Goal: Communication & Community: Answer question/provide support

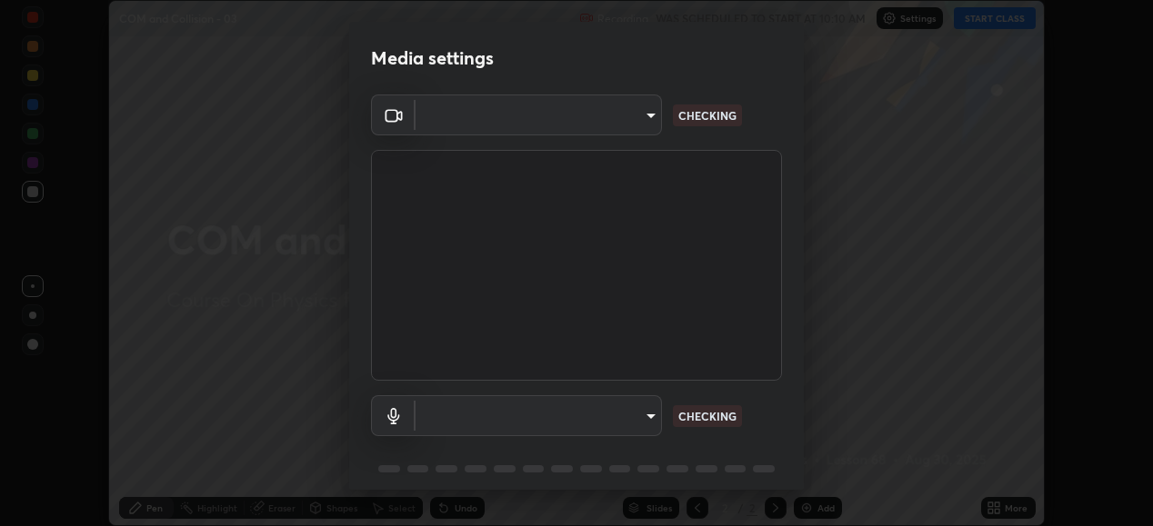
scroll to position [70, 0]
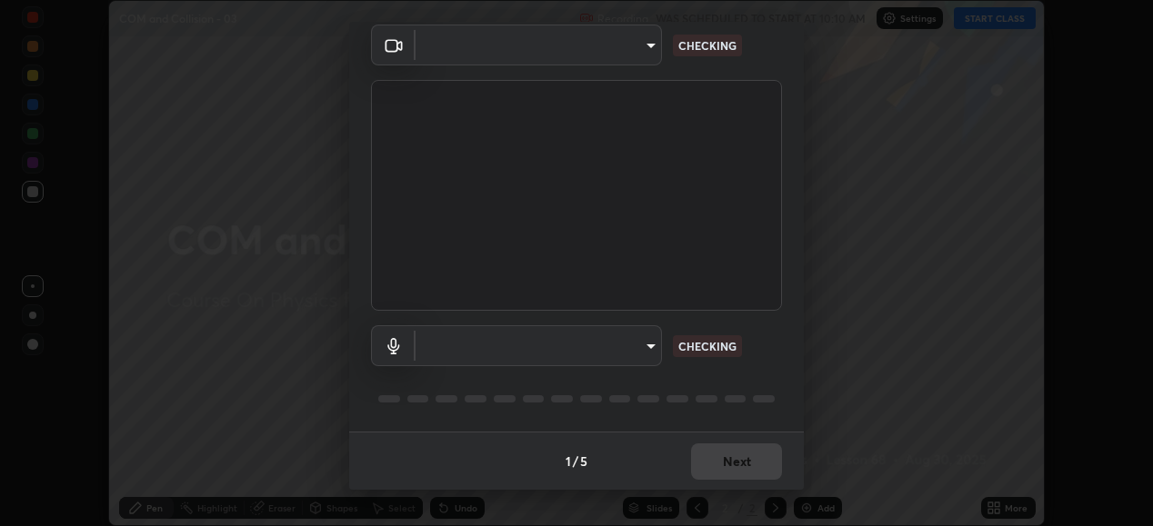
type input "1a0cd2fa9eaecc5464ce661d2c376d4f68bb2a1a8db1c3726163fcb70f995fb6"
type input "default"
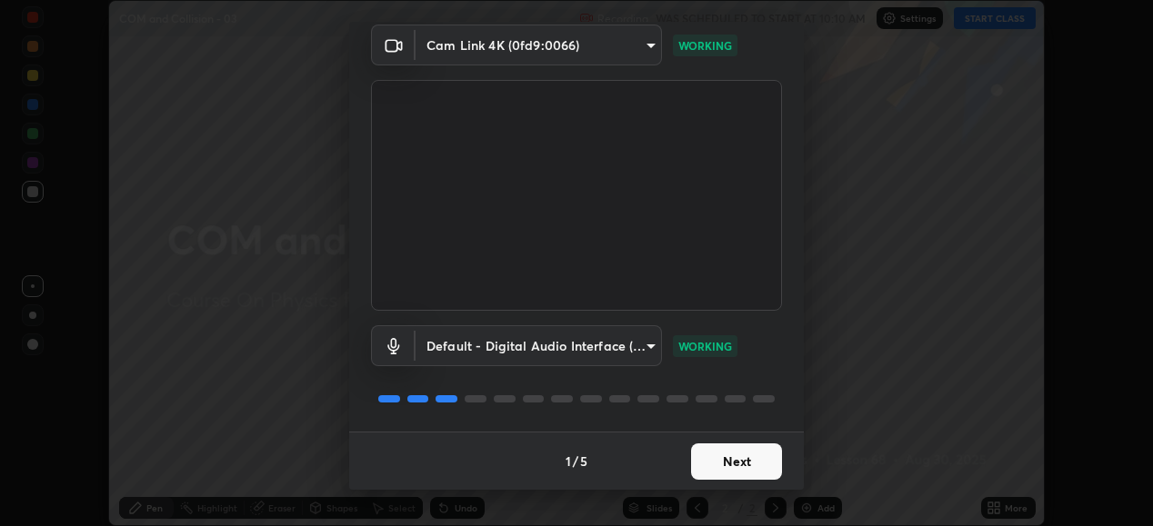
click at [730, 456] on button "Next" at bounding box center [736, 462] width 91 height 36
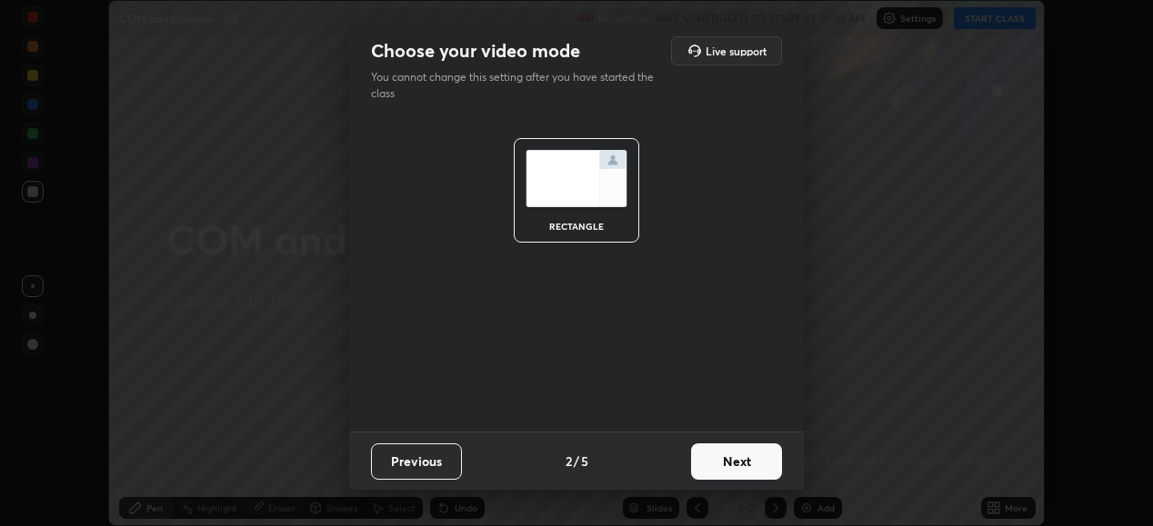
scroll to position [0, 0]
click at [730, 461] on button "Next" at bounding box center [736, 462] width 91 height 36
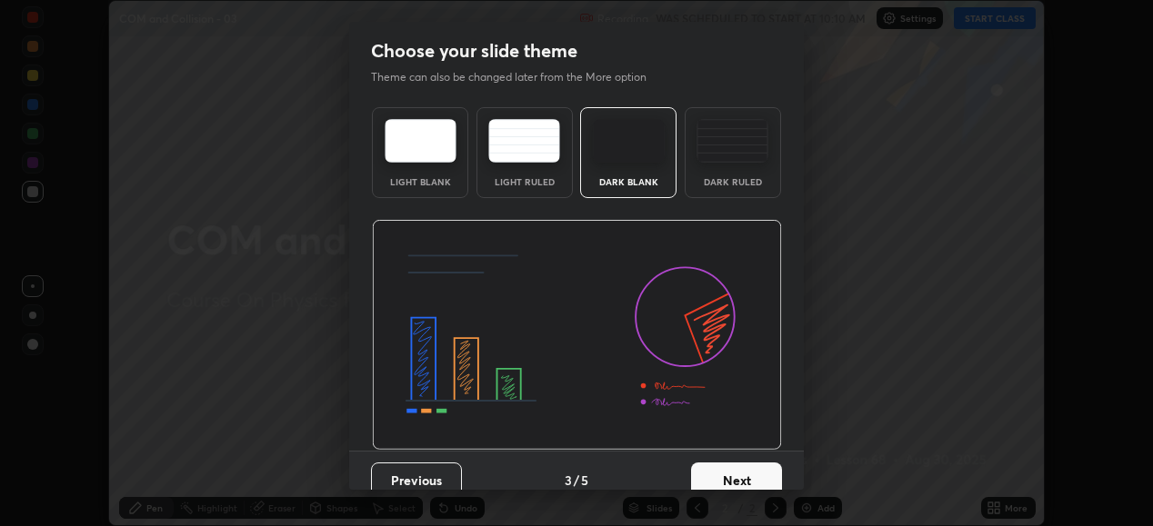
click at [734, 466] on button "Next" at bounding box center [736, 481] width 91 height 36
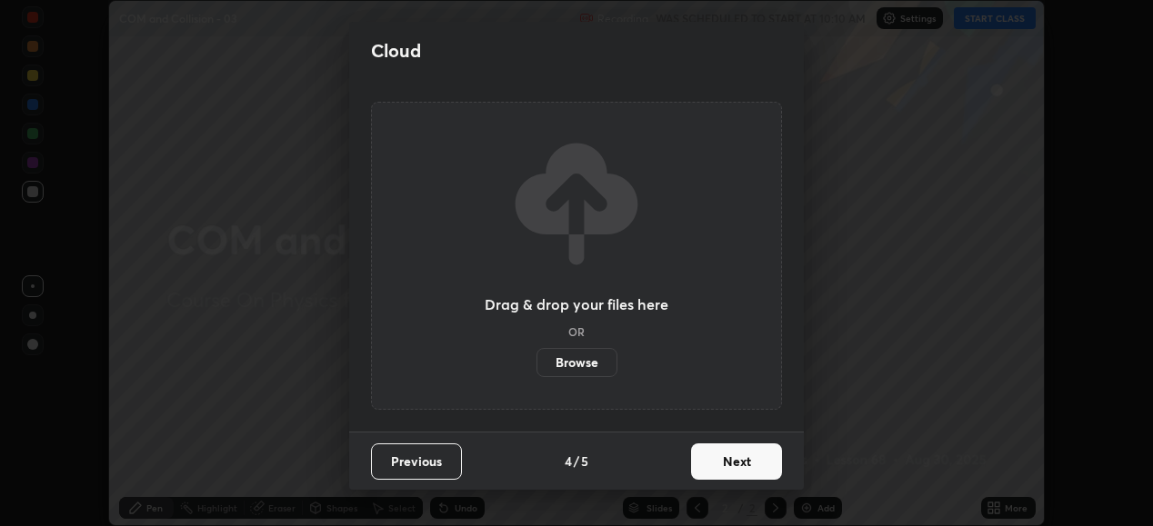
click at [746, 463] on button "Next" at bounding box center [736, 462] width 91 height 36
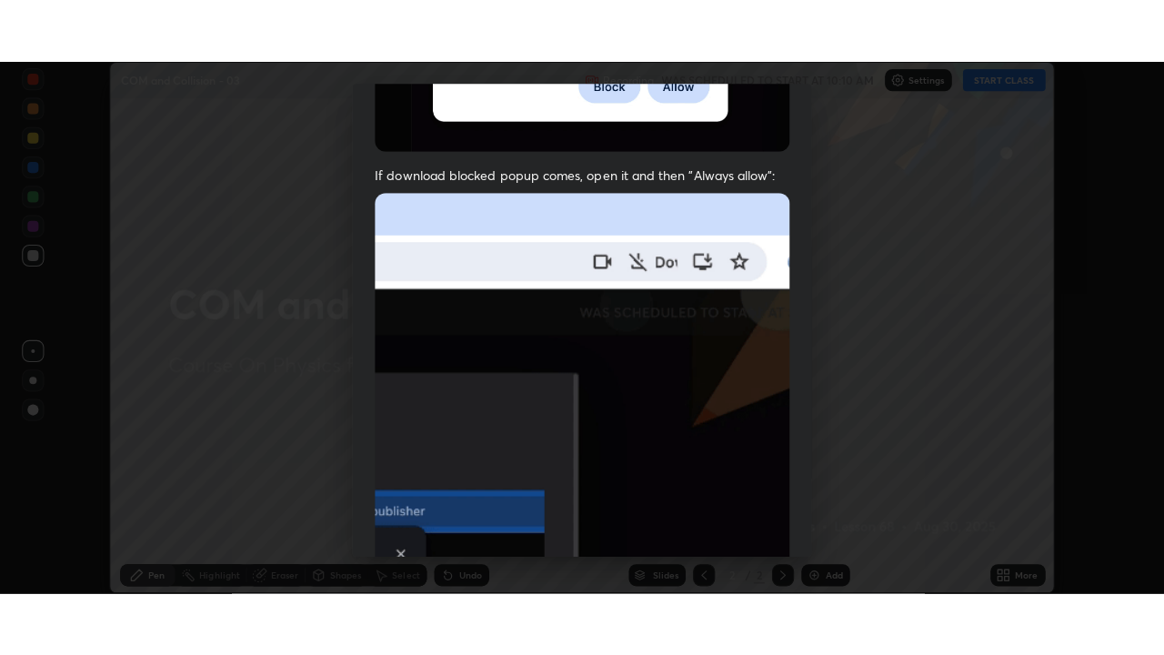
scroll to position [441, 0]
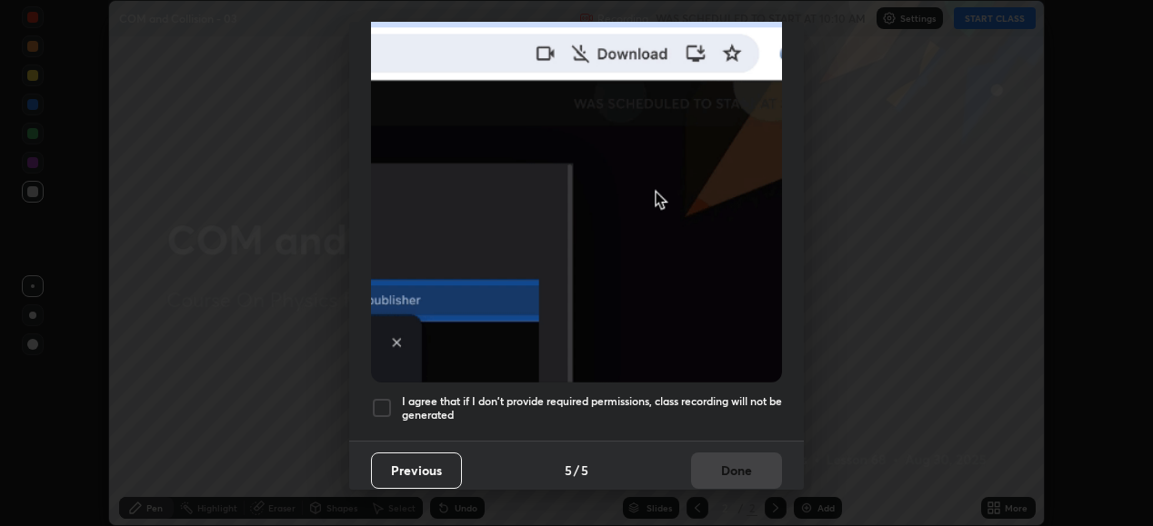
click at [375, 398] on div at bounding box center [382, 408] width 22 height 22
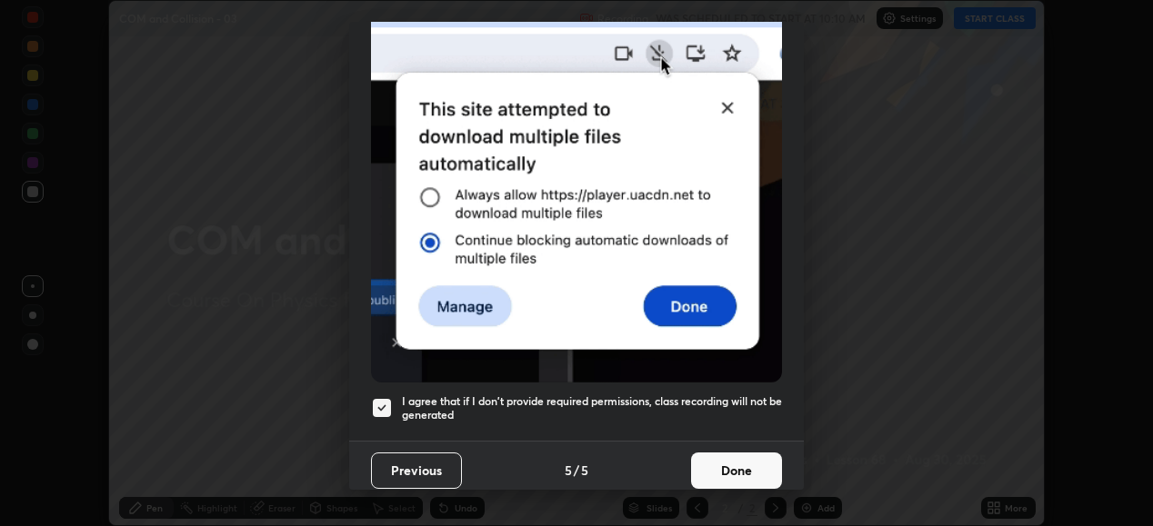
click at [736, 466] on button "Done" at bounding box center [736, 471] width 91 height 36
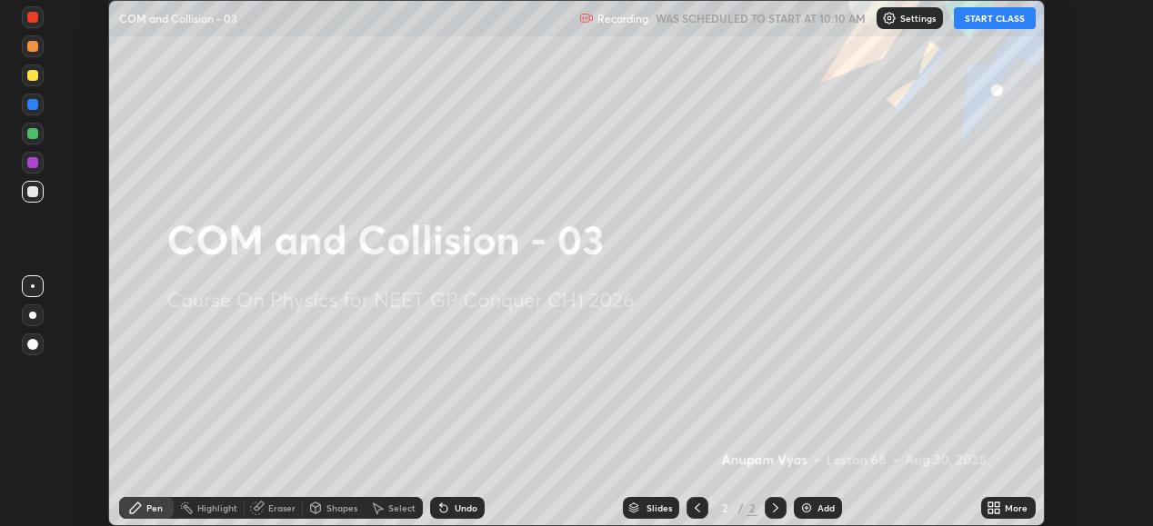
click at [997, 16] on button "START CLASS" at bounding box center [995, 18] width 82 height 22
click at [1016, 511] on div "More" at bounding box center [1016, 508] width 23 height 9
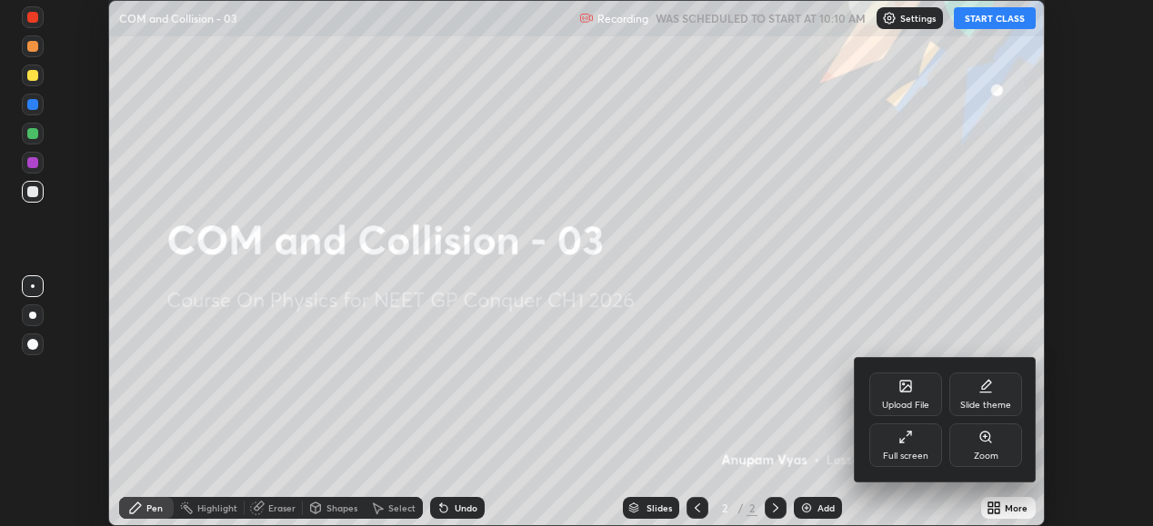
click at [917, 446] on div "Full screen" at bounding box center [905, 446] width 73 height 44
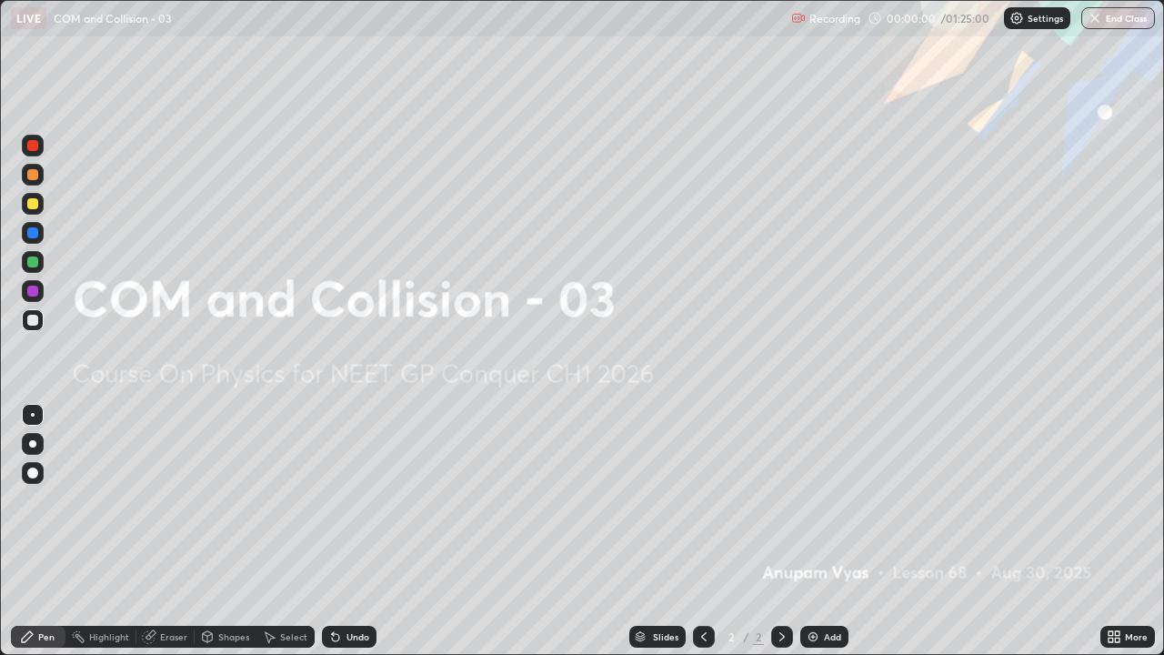
scroll to position [655, 1164]
click at [830, 526] on div "Add" at bounding box center [824, 637] width 48 height 22
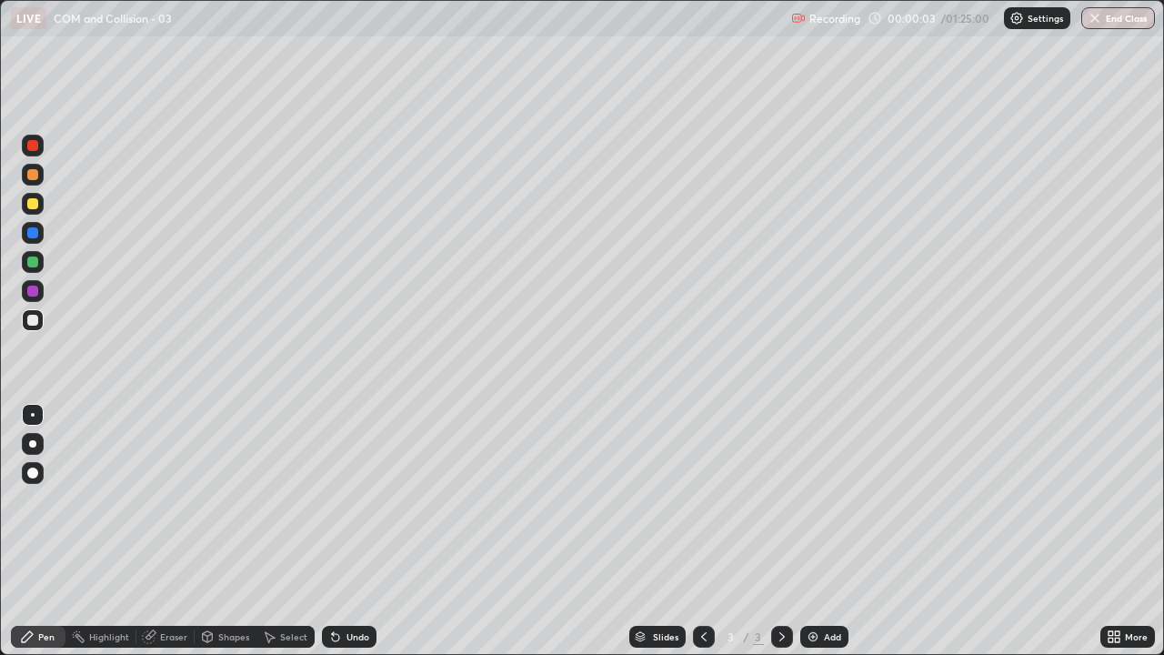
click at [41, 436] on div at bounding box center [33, 444] width 22 height 22
click at [33, 208] on div at bounding box center [32, 203] width 11 height 11
click at [228, 526] on div "Shapes" at bounding box center [233, 636] width 31 height 9
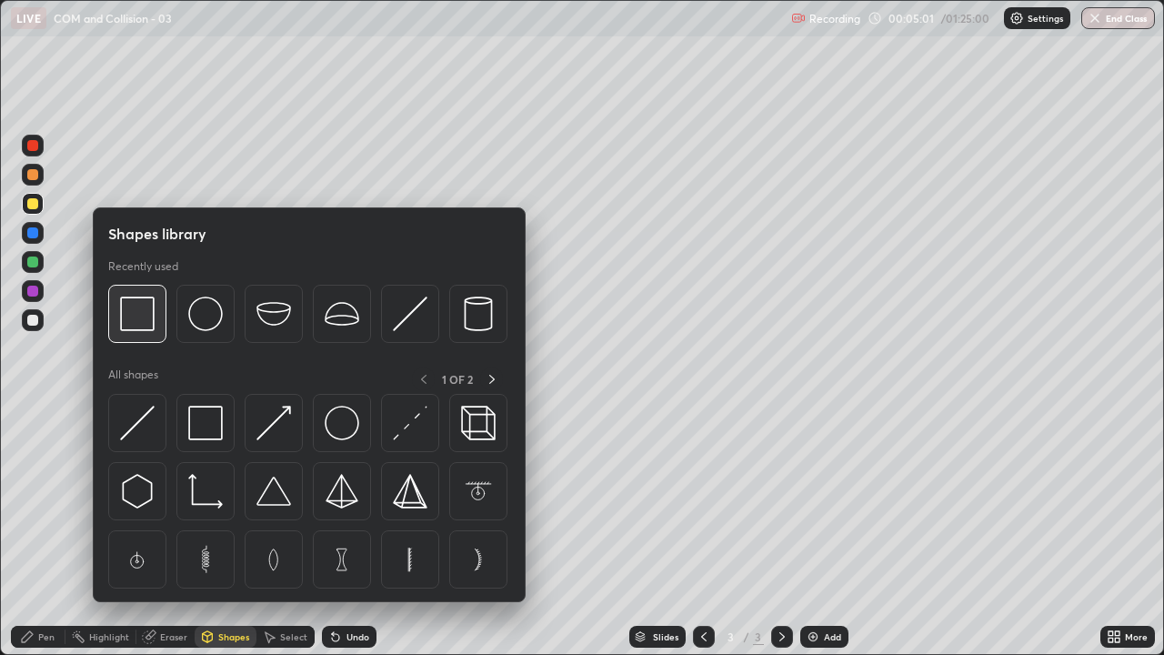
click at [152, 318] on img at bounding box center [137, 313] width 35 height 35
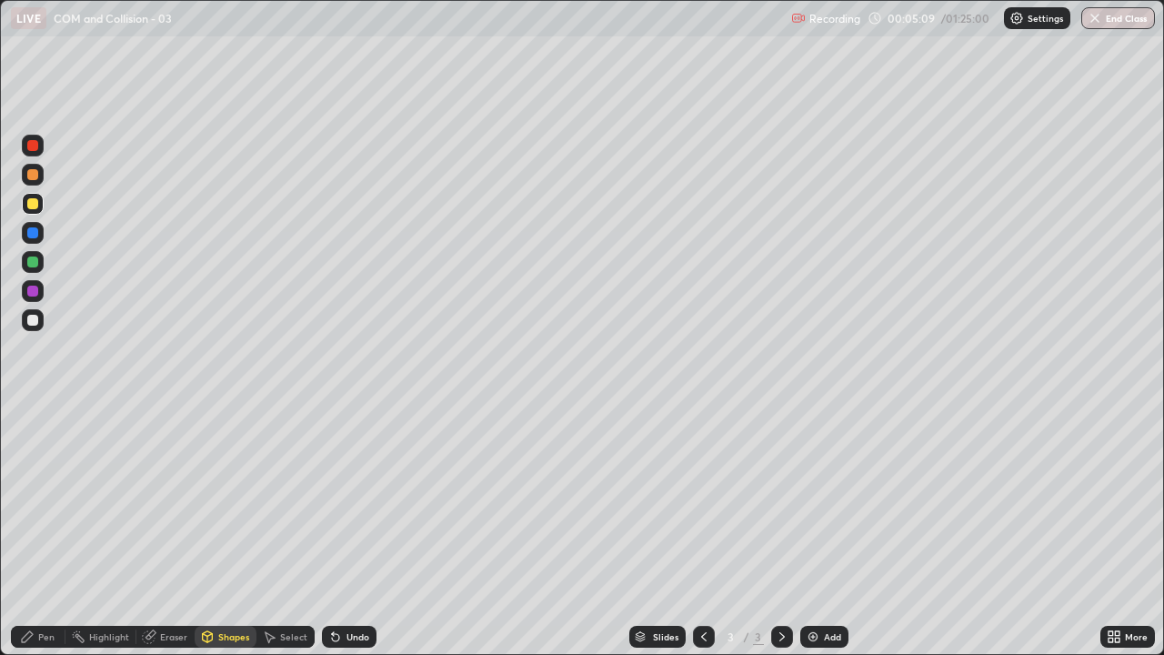
click at [31, 323] on div at bounding box center [32, 320] width 11 height 11
click at [355, 526] on div "Undo" at bounding box center [357, 636] width 23 height 9
click at [47, 526] on div "Pen" at bounding box center [46, 636] width 16 height 9
click at [828, 526] on div "Add" at bounding box center [832, 636] width 17 height 9
click at [697, 526] on icon at bounding box center [703, 636] width 15 height 15
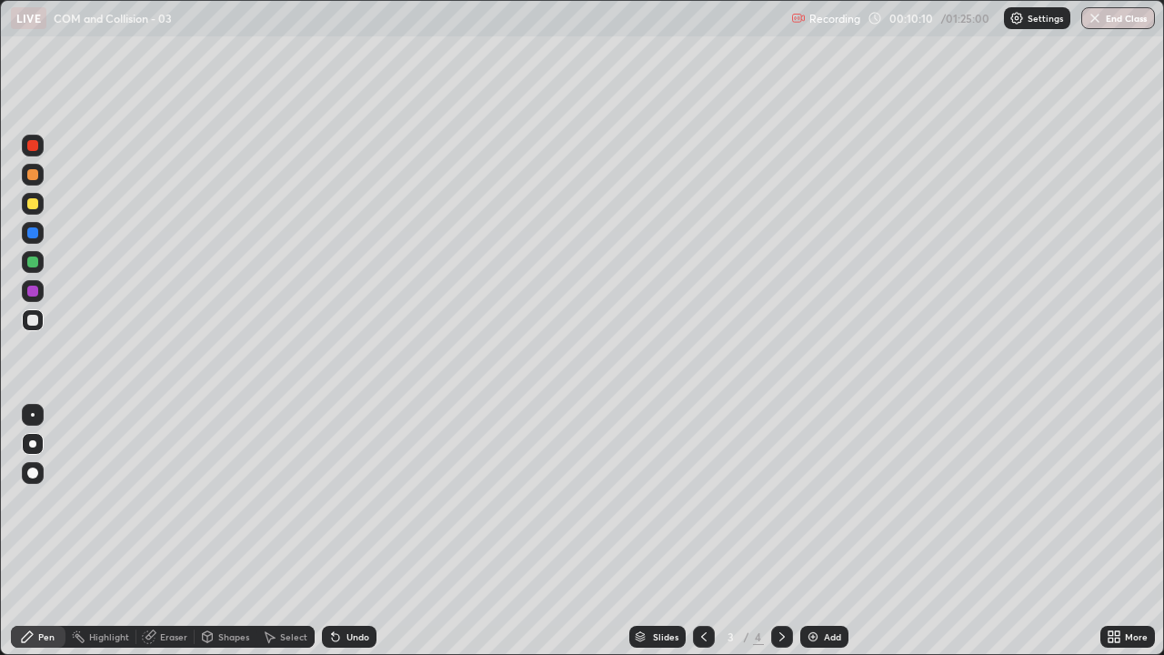
click at [776, 526] on icon at bounding box center [782, 636] width 15 height 15
click at [169, 526] on div "Eraser" at bounding box center [173, 636] width 27 height 9
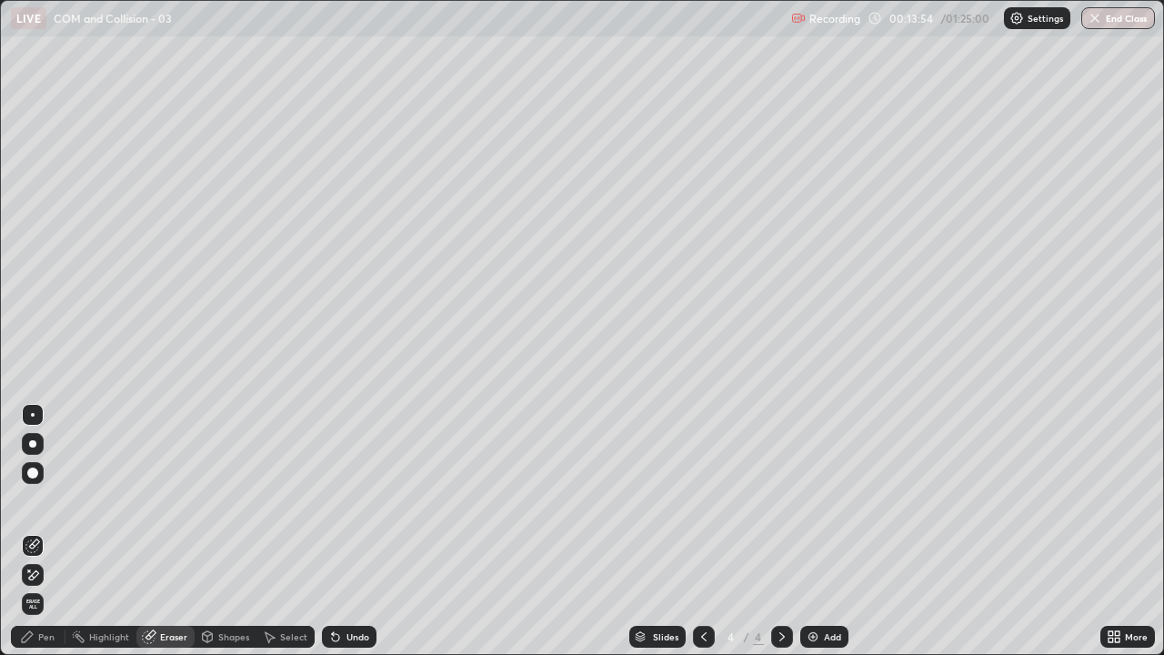
click at [46, 526] on div "Pen" at bounding box center [46, 636] width 16 height 9
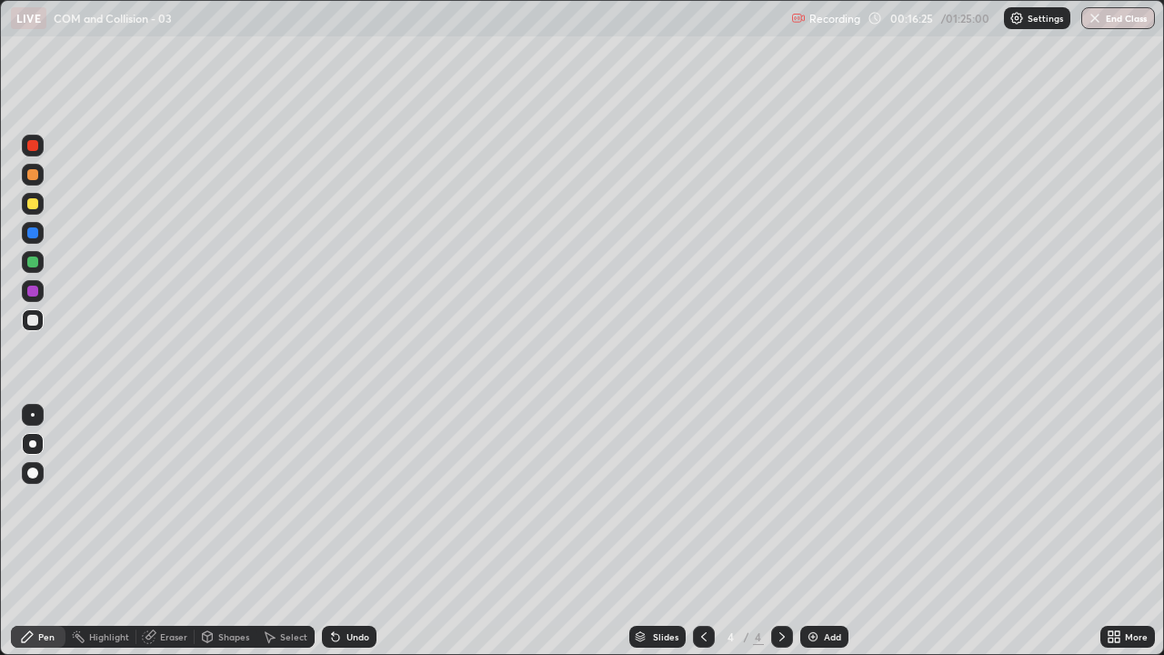
click at [32, 267] on div at bounding box center [33, 262] width 22 height 22
click at [820, 526] on div "Add" at bounding box center [824, 637] width 48 height 22
click at [34, 324] on div at bounding box center [32, 320] width 11 height 11
click at [35, 267] on div at bounding box center [33, 262] width 22 height 22
click at [33, 319] on div at bounding box center [32, 320] width 11 height 11
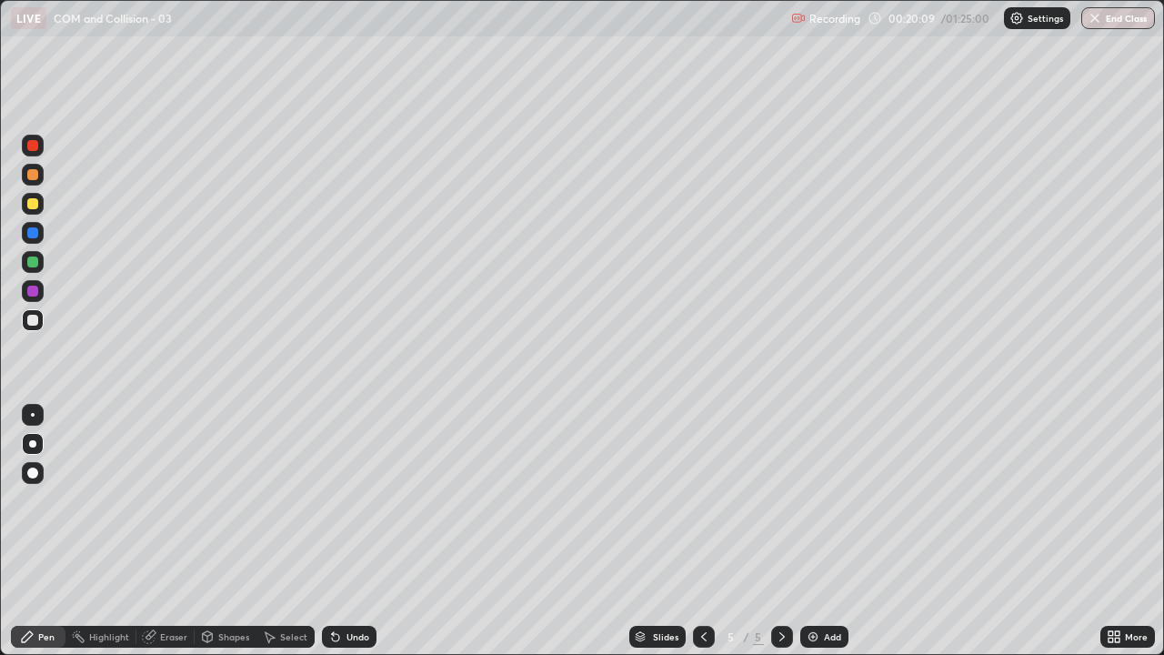
click at [33, 146] on div at bounding box center [32, 145] width 11 height 11
click at [35, 323] on div at bounding box center [32, 320] width 11 height 11
click at [816, 526] on img at bounding box center [813, 636] width 15 height 15
click at [34, 142] on div at bounding box center [32, 145] width 11 height 11
click at [33, 176] on div at bounding box center [32, 174] width 11 height 11
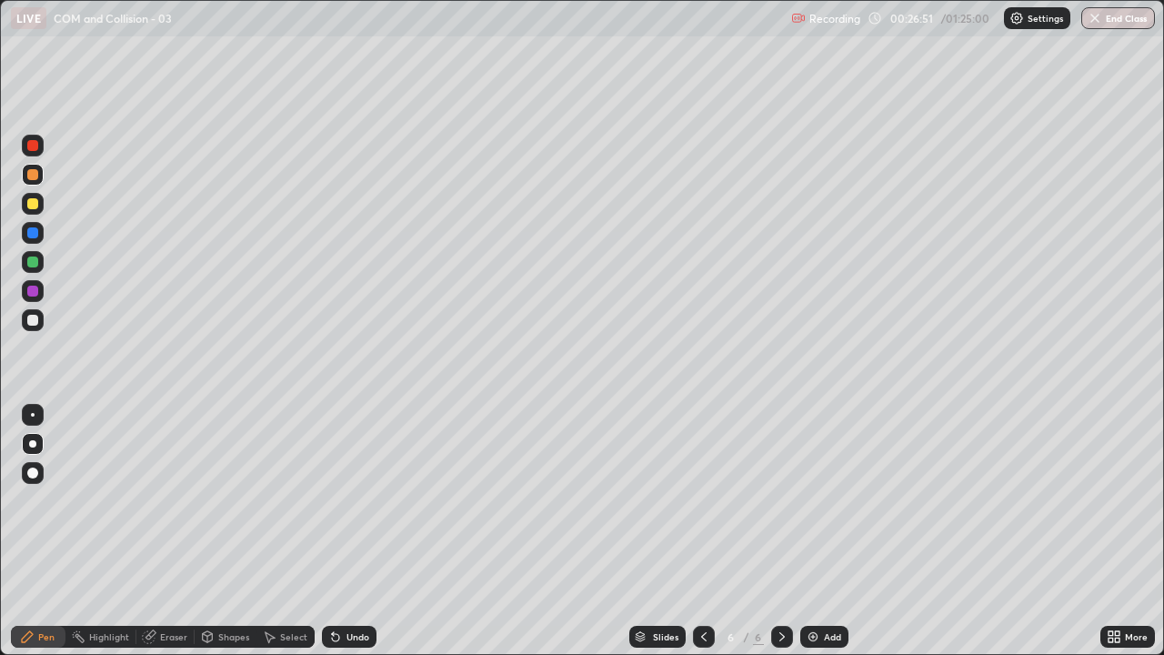
click at [34, 148] on div at bounding box center [32, 145] width 11 height 11
click at [38, 175] on div at bounding box center [33, 175] width 22 height 22
click at [35, 325] on div at bounding box center [33, 320] width 22 height 22
click at [828, 526] on div "Add" at bounding box center [832, 636] width 17 height 9
click at [233, 526] on div "Shapes" at bounding box center [233, 636] width 31 height 9
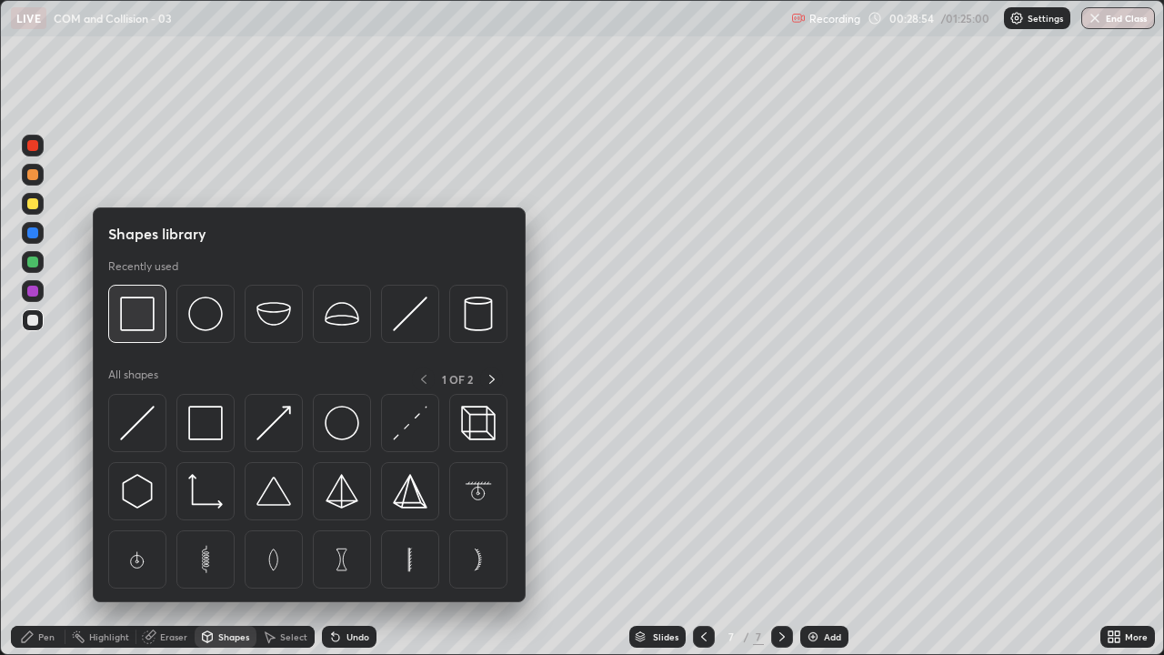
click at [140, 317] on img at bounding box center [137, 313] width 35 height 35
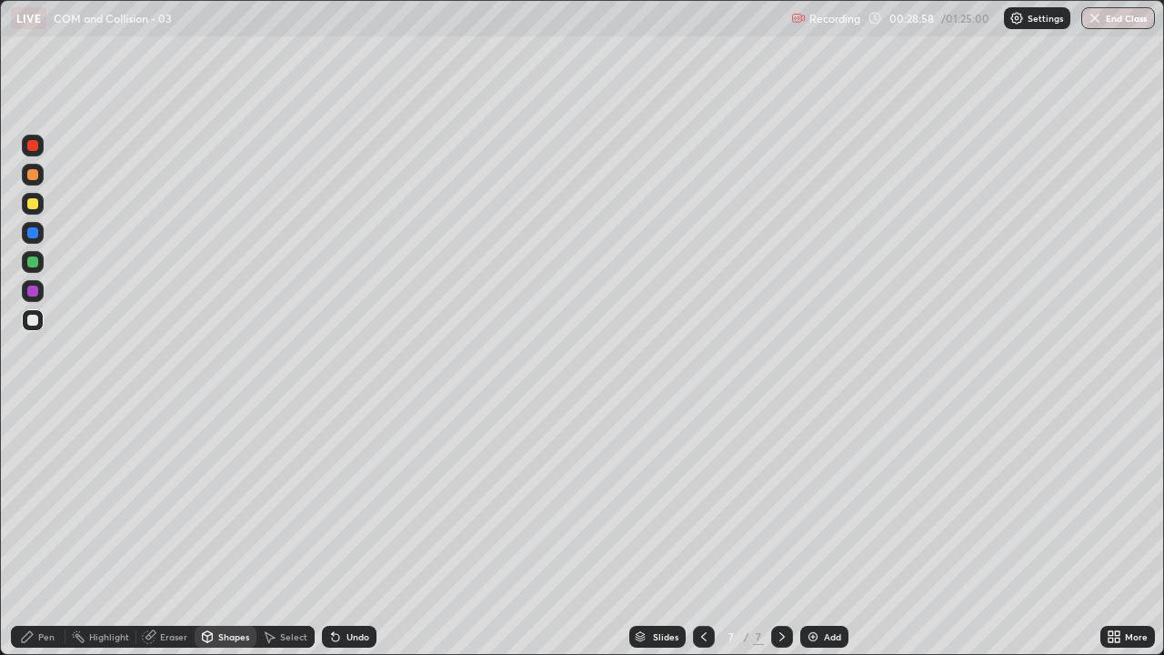
click at [51, 526] on div "Pen" at bounding box center [46, 636] width 16 height 9
click at [178, 526] on div "Eraser" at bounding box center [173, 636] width 27 height 9
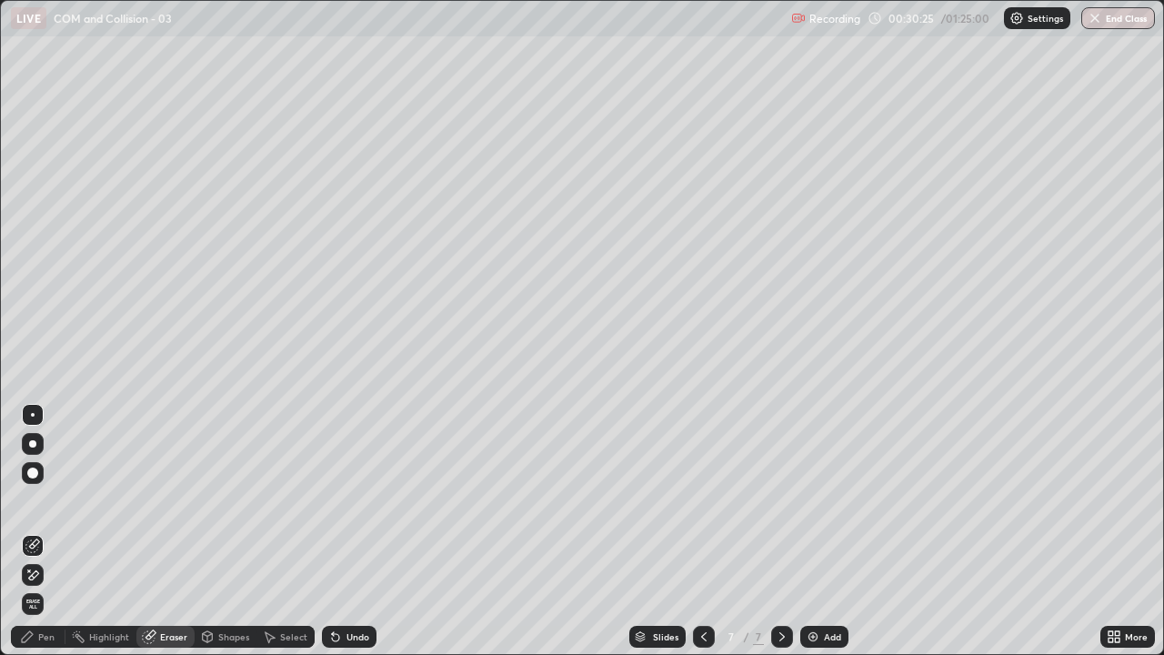
click at [55, 526] on div "Pen" at bounding box center [38, 637] width 55 height 22
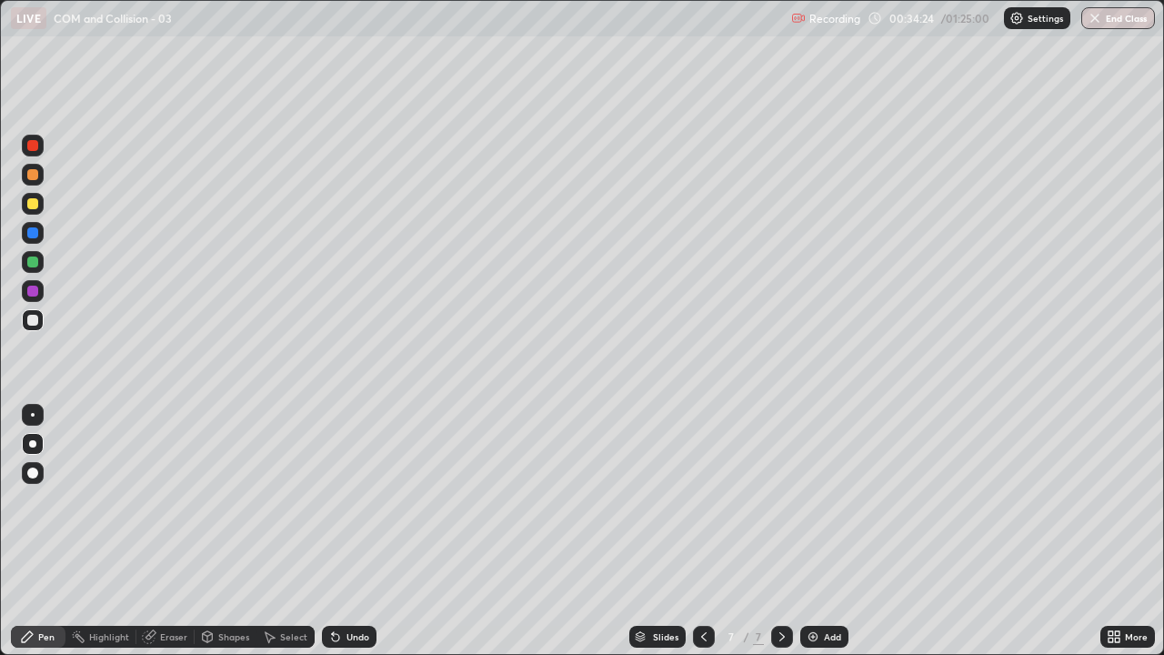
click at [33, 146] on div at bounding box center [32, 145] width 11 height 11
click at [832, 526] on div "Add" at bounding box center [832, 636] width 17 height 9
click at [35, 324] on div at bounding box center [32, 320] width 11 height 11
click at [821, 526] on div "Add" at bounding box center [824, 637] width 48 height 22
click at [827, 526] on div "Add" at bounding box center [832, 636] width 17 height 9
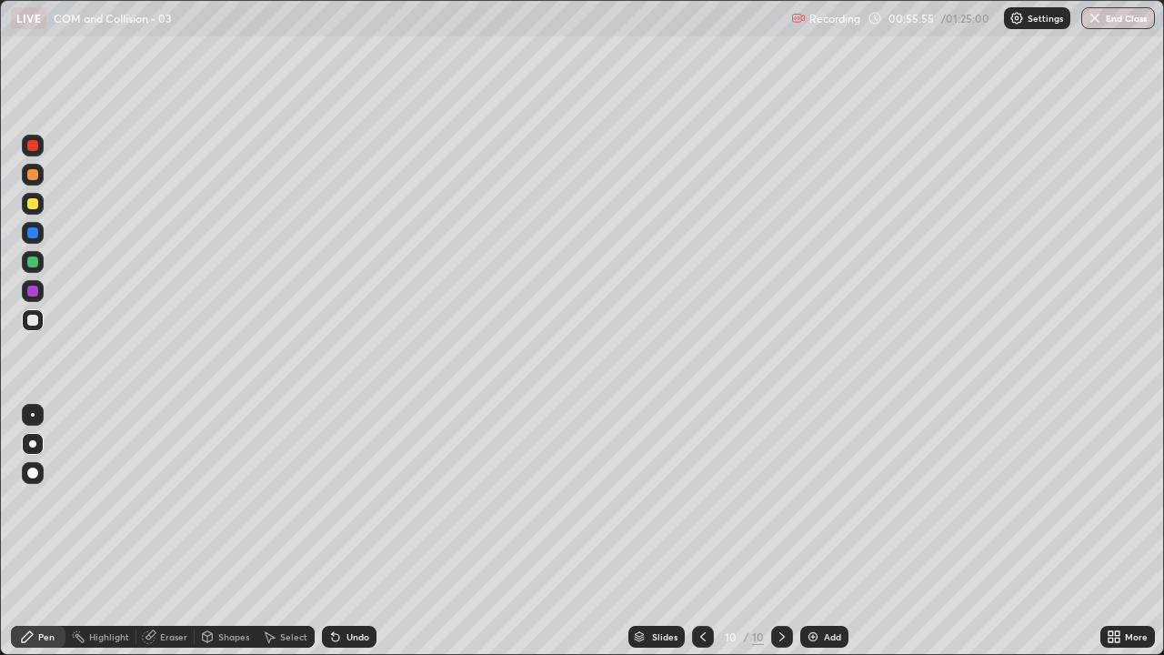
click at [827, 526] on div "Add" at bounding box center [832, 636] width 17 height 9
click at [354, 526] on div "Undo" at bounding box center [357, 636] width 23 height 9
click at [832, 526] on div "Add" at bounding box center [832, 636] width 17 height 9
click at [32, 148] on div at bounding box center [32, 145] width 11 height 11
click at [35, 322] on div at bounding box center [32, 320] width 11 height 11
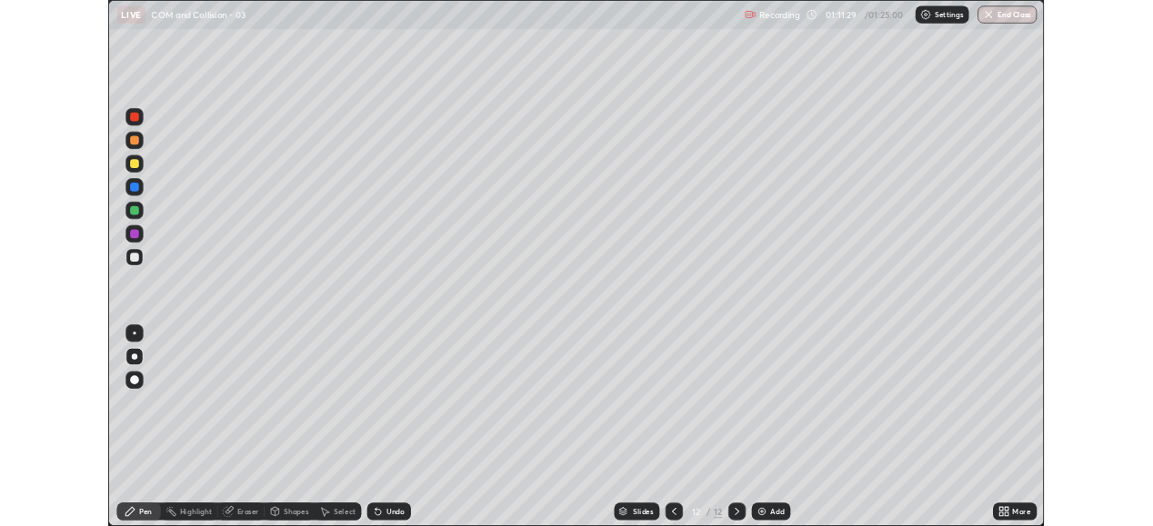
scroll to position [655, 1164]
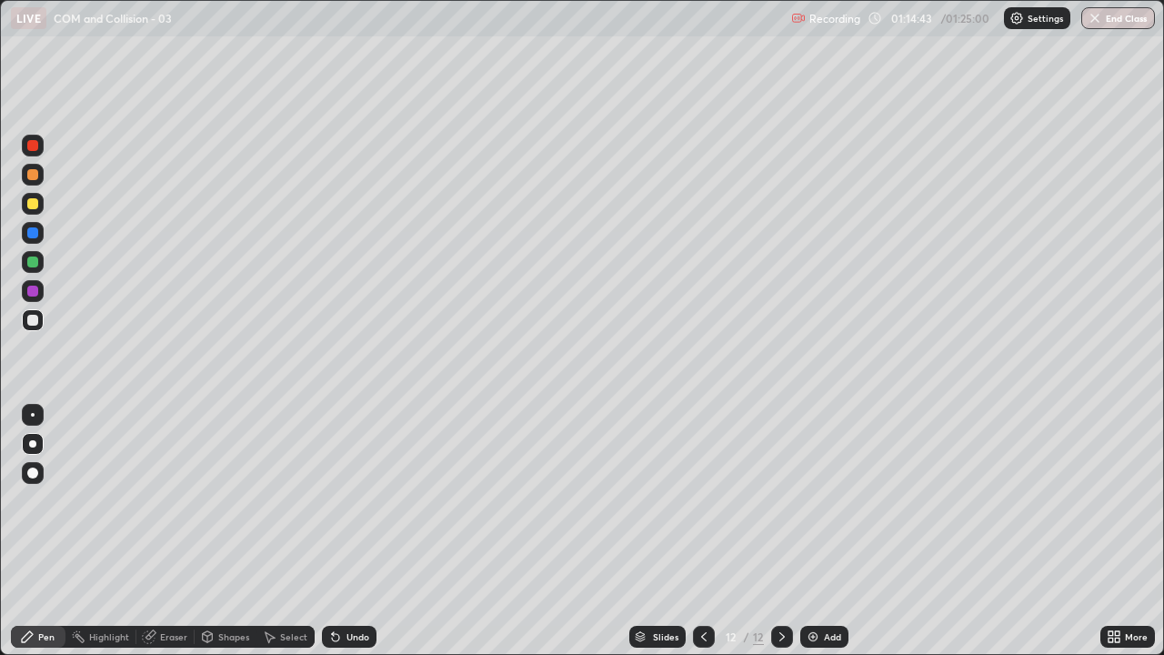
click at [832, 638] on div "Add" at bounding box center [832, 636] width 17 height 9
click at [1111, 21] on button "End Class" at bounding box center [1118, 18] width 74 height 22
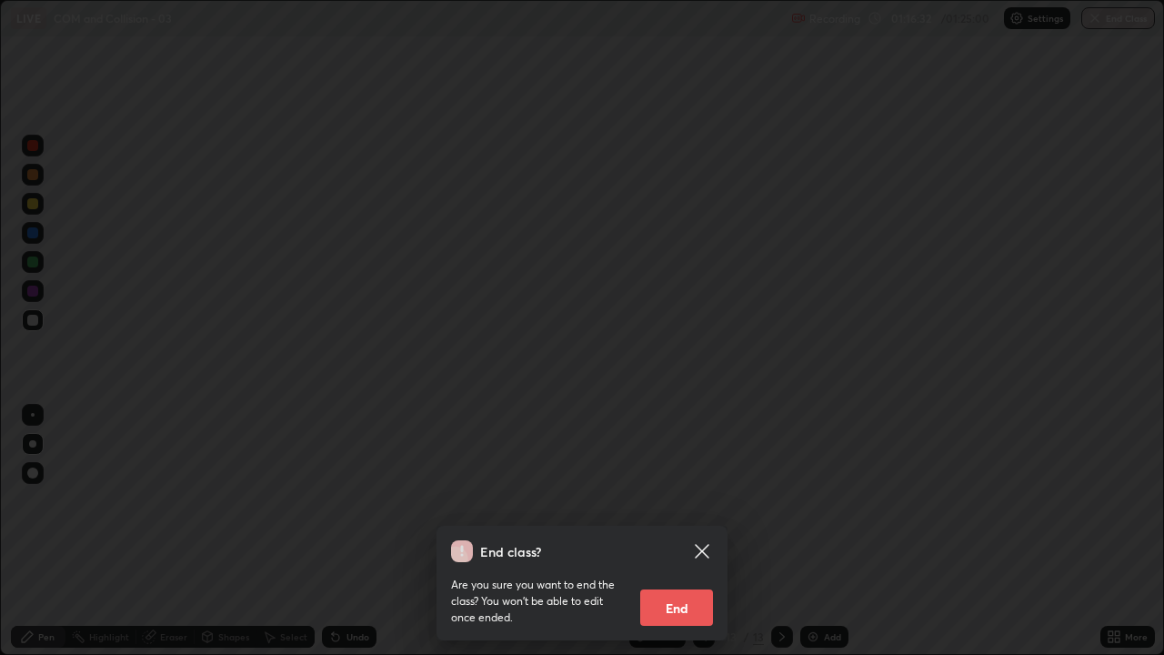
click at [676, 615] on button "End" at bounding box center [676, 607] width 73 height 36
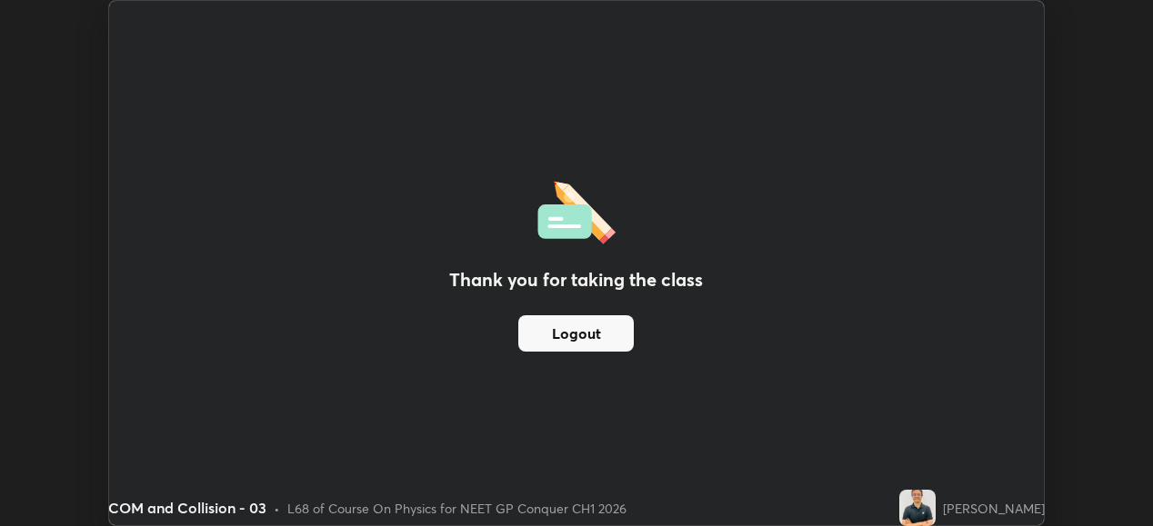
scroll to position [90393, 89767]
